Goal: Information Seeking & Learning: Learn about a topic

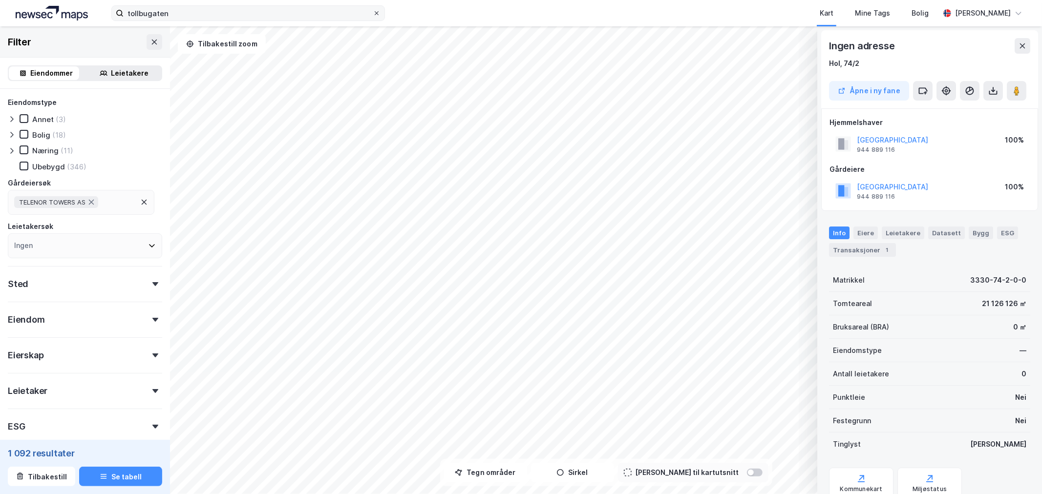
click at [380, 10] on span at bounding box center [377, 13] width 8 height 8
click at [373, 10] on input "tollbugaten" at bounding box center [248, 13] width 249 height 15
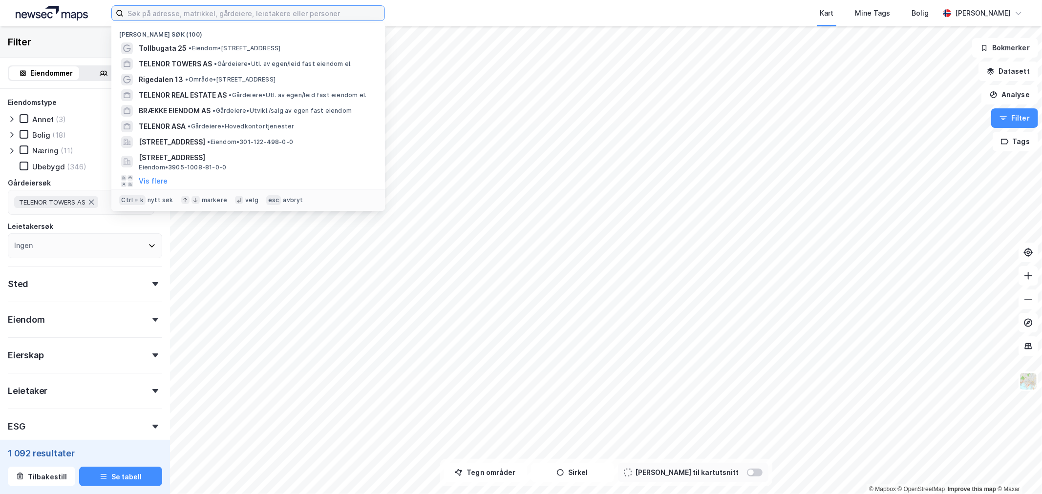
click at [330, 11] on input at bounding box center [254, 13] width 261 height 15
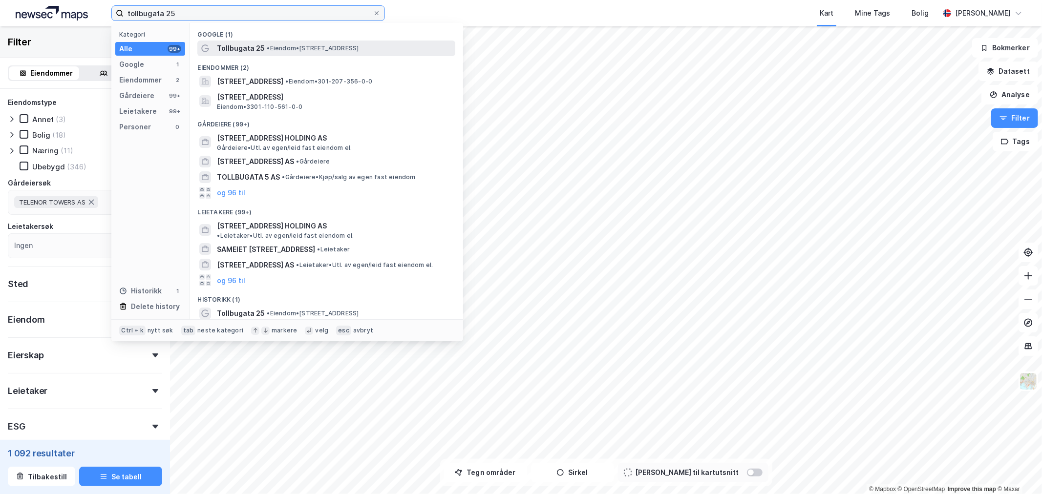
type input "tollbugata 25"
click at [347, 47] on span "• Eiendom • [STREET_ADDRESS]" at bounding box center [313, 48] width 92 height 8
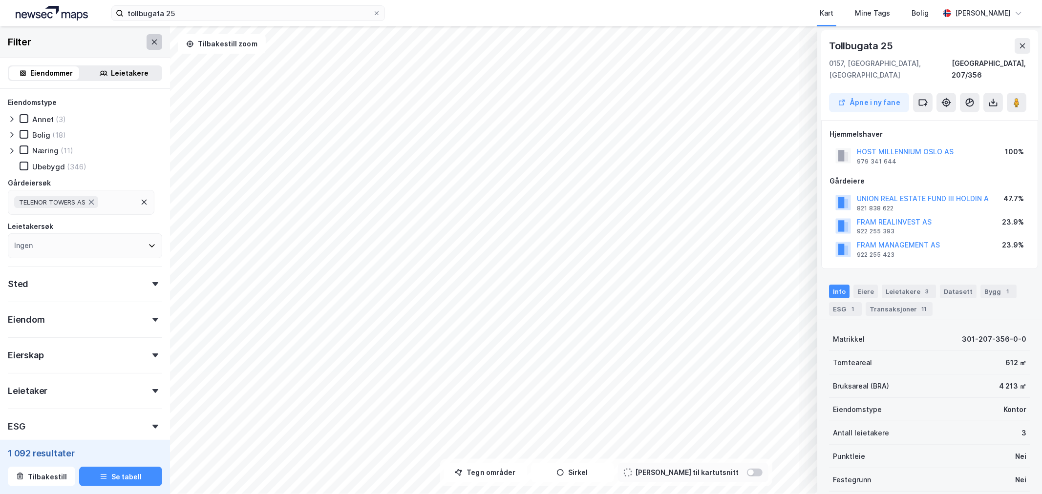
click at [150, 42] on icon at bounding box center [154, 42] width 8 height 8
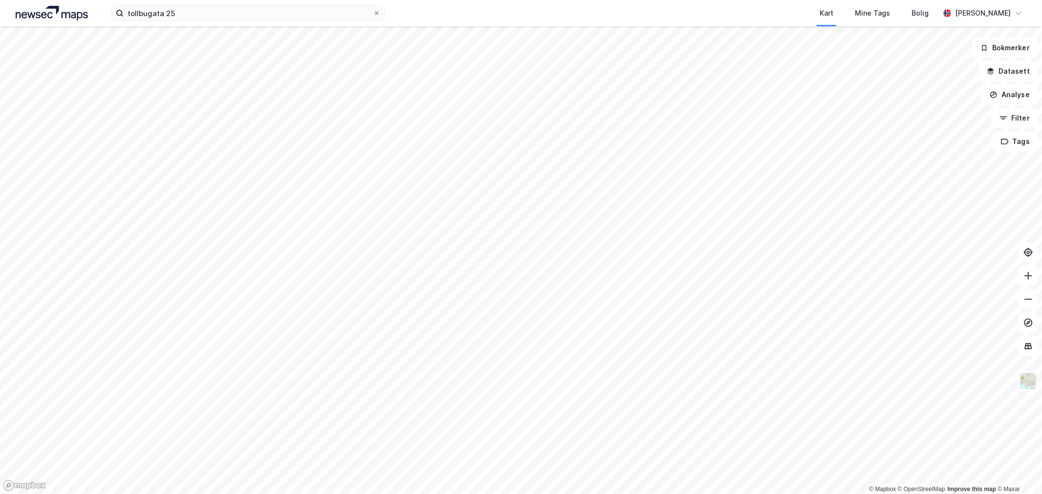
click at [326, 25] on div "tollbugata 25 Kart Mine Tags Bolig [PERSON_NAME]" at bounding box center [521, 13] width 1042 height 26
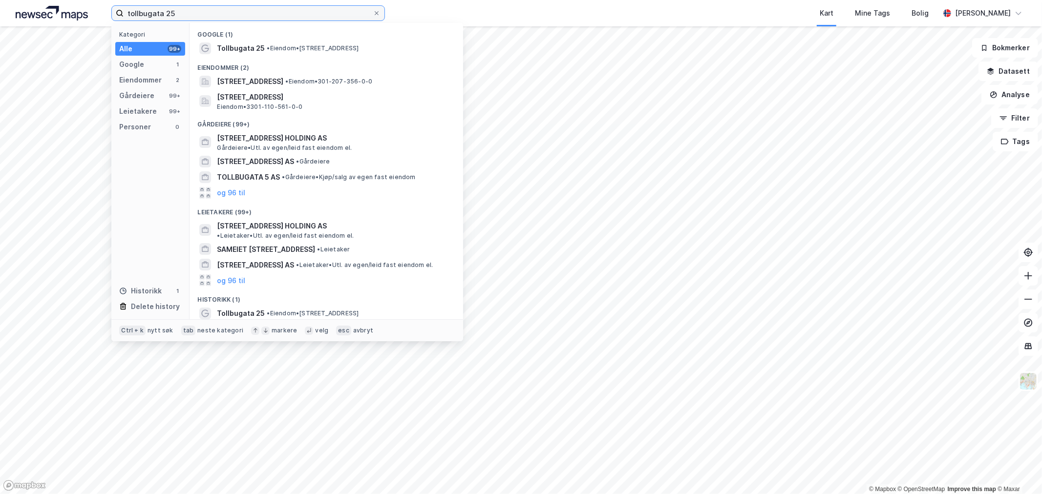
click at [334, 17] on input "tollbugata 25" at bounding box center [248, 13] width 249 height 15
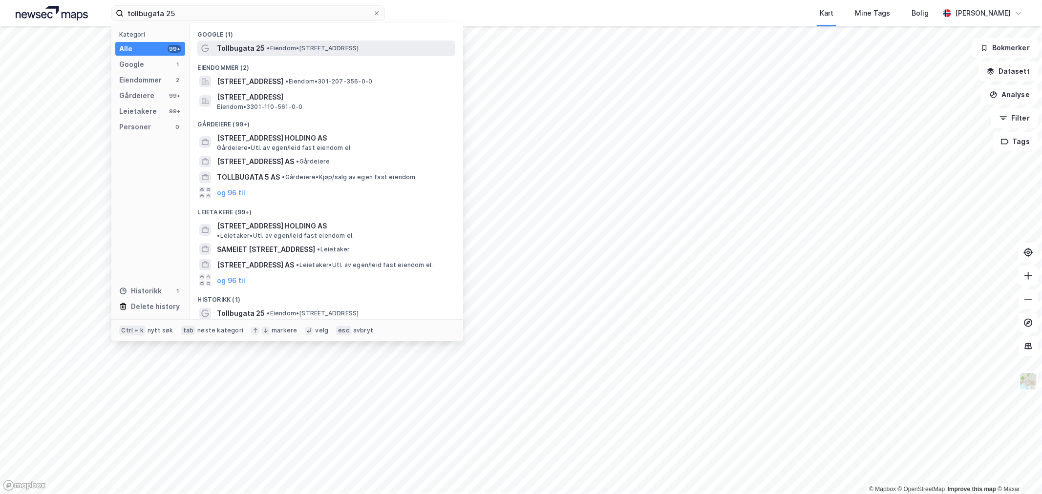
click at [285, 44] on span "• Eiendom • [STREET_ADDRESS]" at bounding box center [313, 48] width 92 height 8
